Goal: Find specific page/section: Find specific page/section

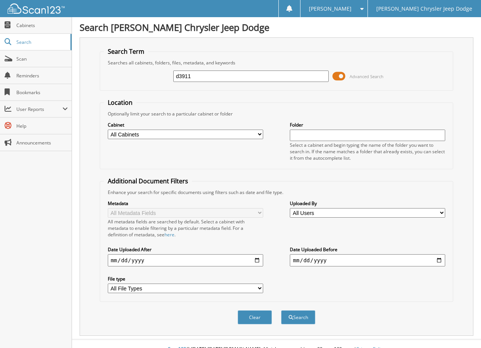
type input "d3911"
click at [281, 310] on button "Search" at bounding box center [298, 317] width 34 height 14
